Goal: Information Seeking & Learning: Learn about a topic

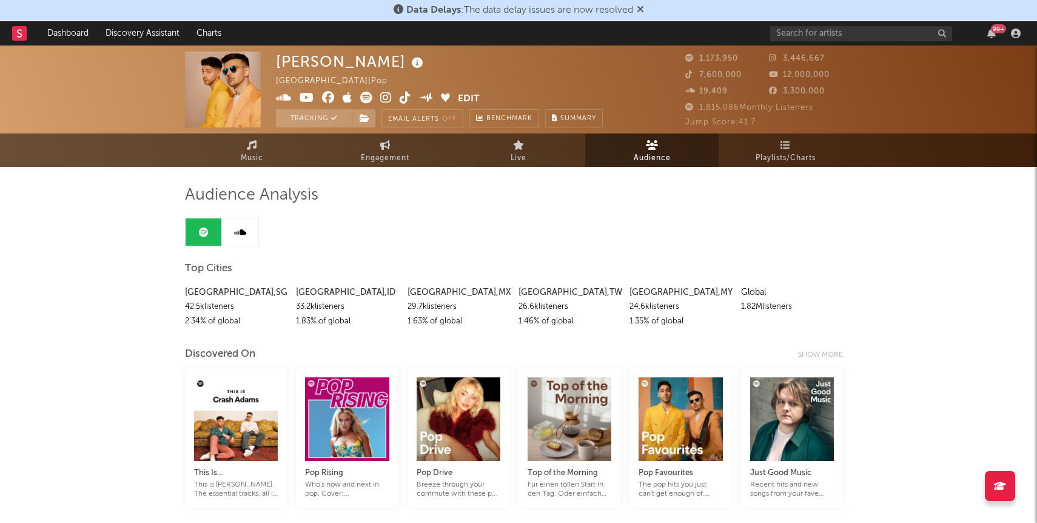
click at [876, 42] on div "99 +" at bounding box center [898, 33] width 255 height 24
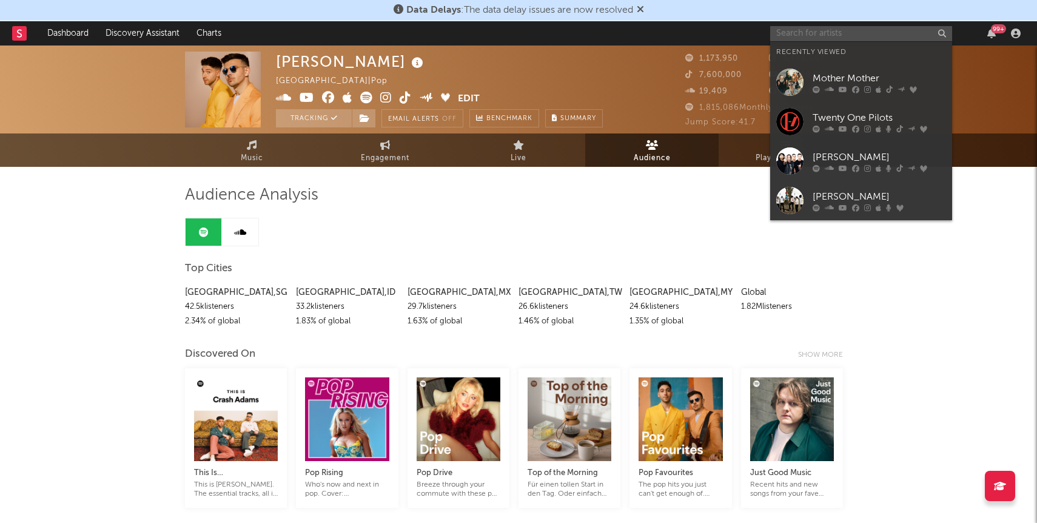
click at [872, 33] on input "text" at bounding box center [862, 33] width 182 height 15
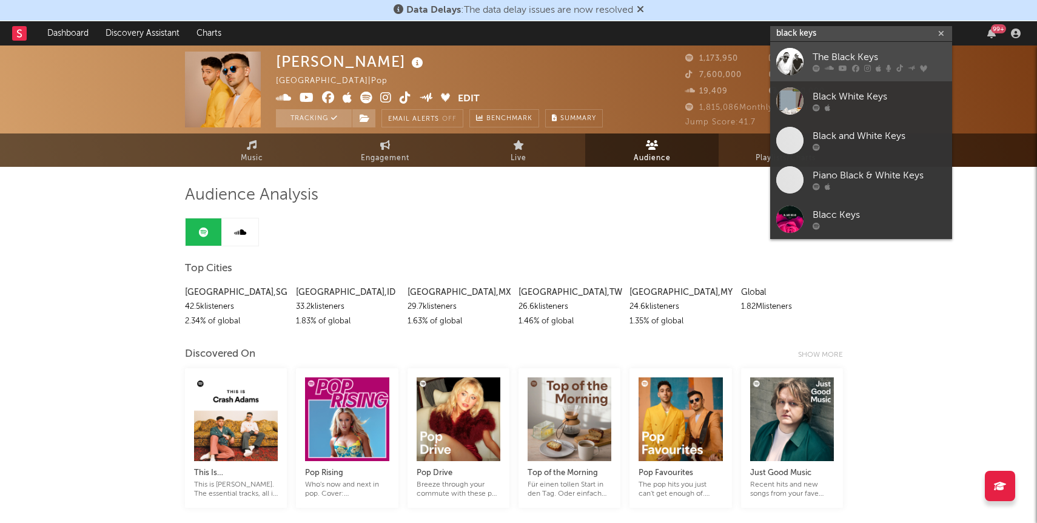
type input "black keys"
click at [796, 62] on div at bounding box center [790, 61] width 27 height 27
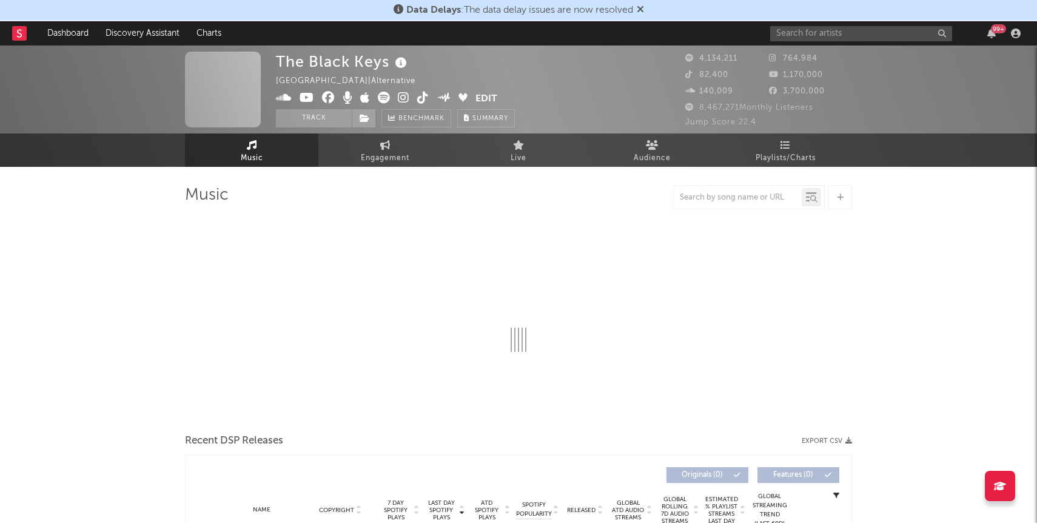
select select "6m"
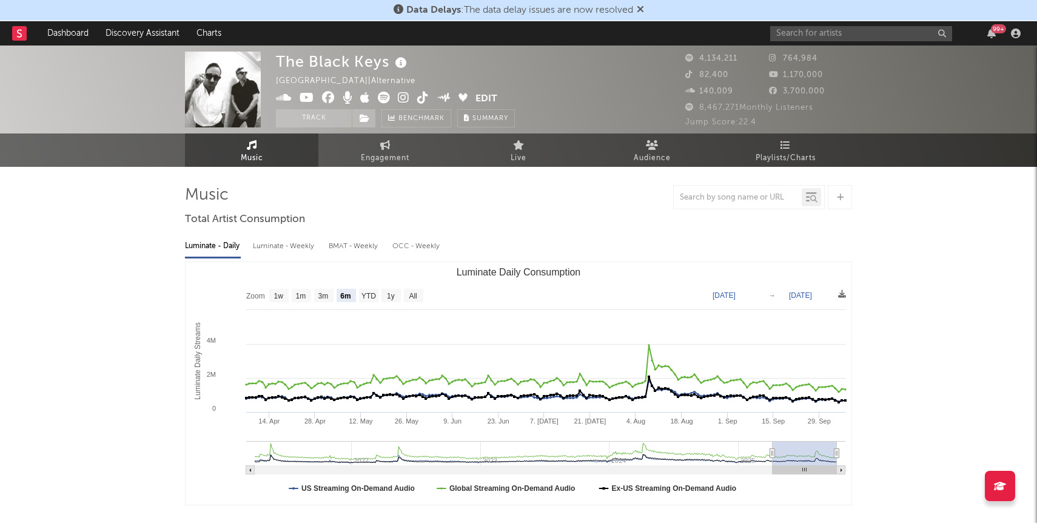
select select "6m"
click at [363, 96] on icon at bounding box center [365, 98] width 10 height 12
